Goal: Task Accomplishment & Management: Complete application form

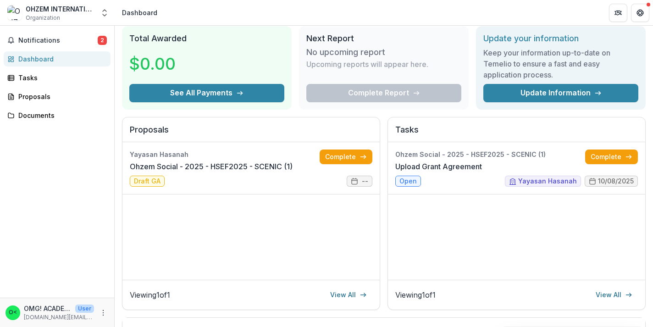
scroll to position [41, 0]
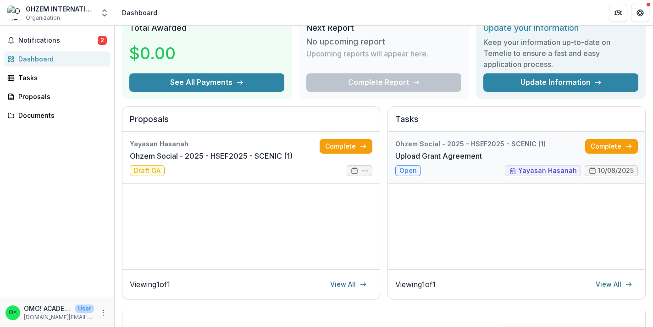
click at [416, 162] on link "Upload Grant Agreement" at bounding box center [439, 156] width 87 height 11
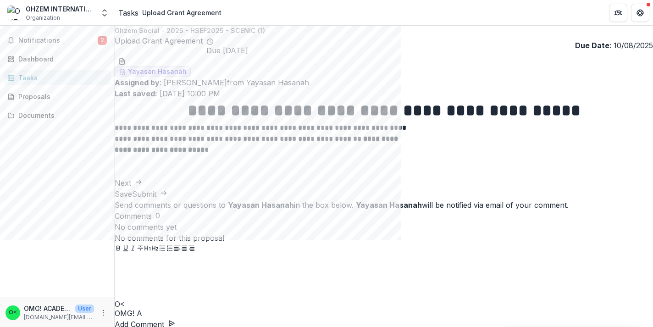
click at [142, 189] on button "Next" at bounding box center [129, 183] width 28 height 11
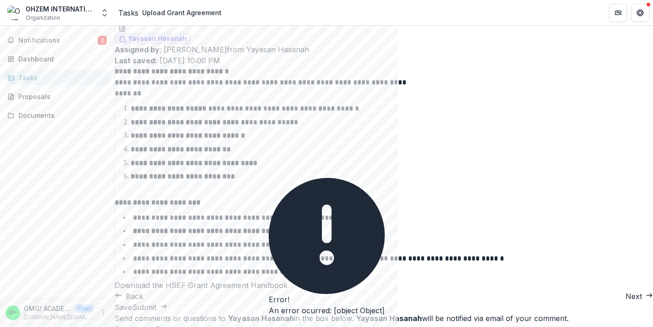
scroll to position [89, 0]
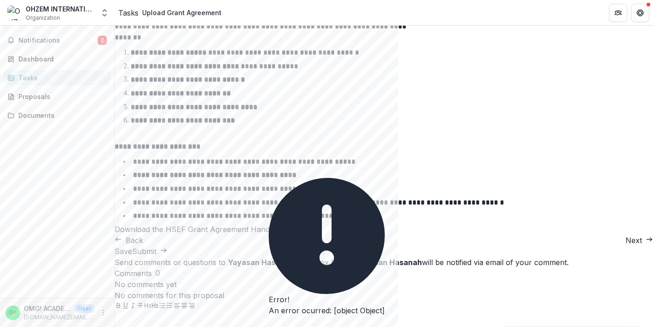
click at [626, 246] on button "Next" at bounding box center [640, 240] width 28 height 11
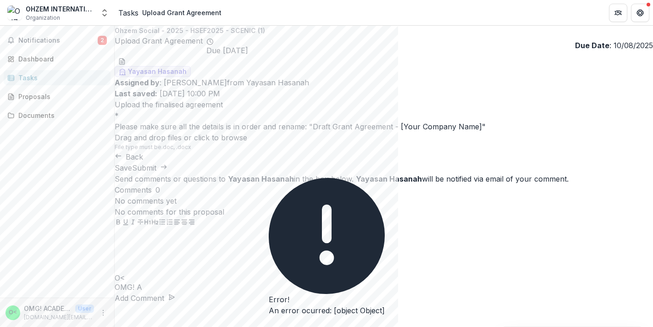
scroll to position [0, 0]
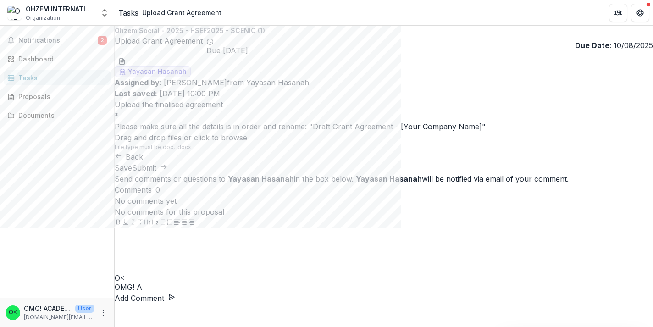
click at [266, 55] on ul "Yayasan Hasanah" at bounding box center [384, 66] width 539 height 22
click at [248, 52] on span "Due today" at bounding box center [228, 50] width 42 height 9
